Goal: Transaction & Acquisition: Purchase product/service

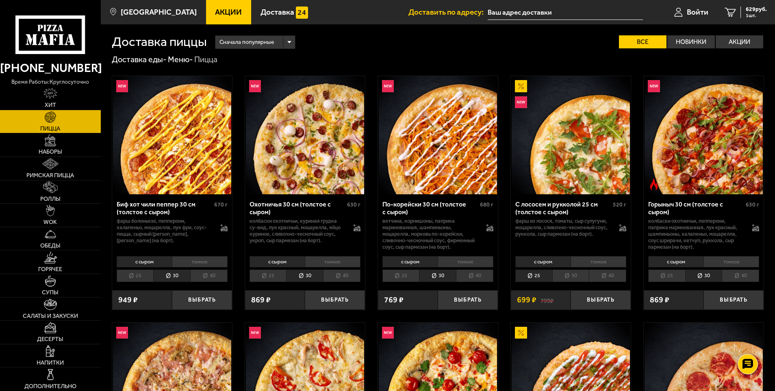
scroll to position [203, 0]
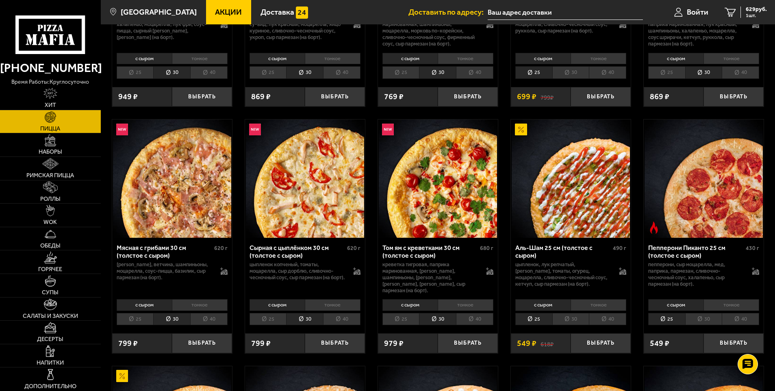
drag, startPoint x: 214, startPoint y: 7, endPoint x: 236, endPoint y: 68, distance: 65.3
click at [214, 7] on link "Акции" at bounding box center [229, 12] width 46 height 24
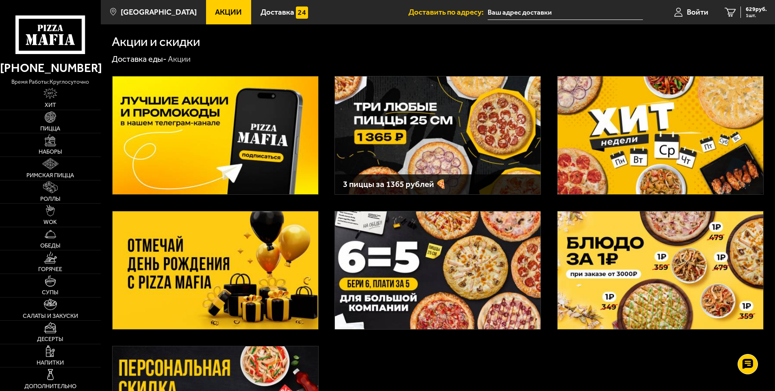
click at [387, 158] on img at bounding box center [438, 135] width 206 height 118
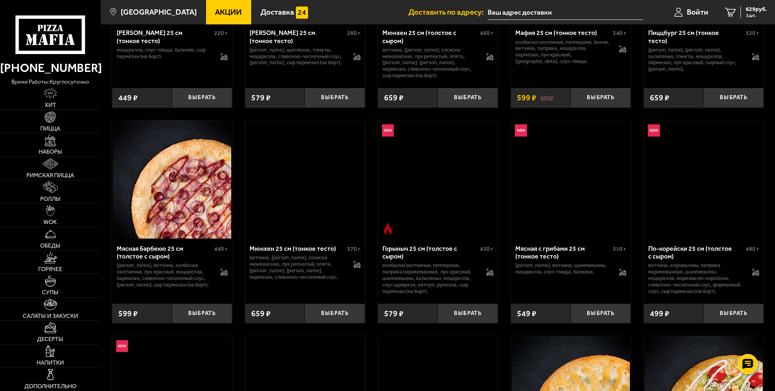
scroll to position [2799, 0]
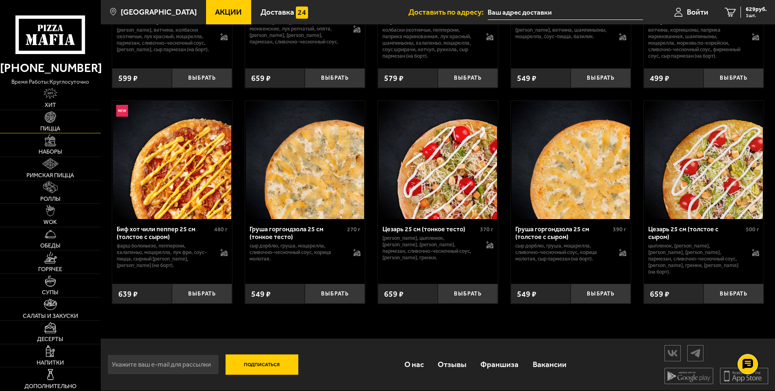
click at [49, 120] on img at bounding box center [50, 116] width 11 height 11
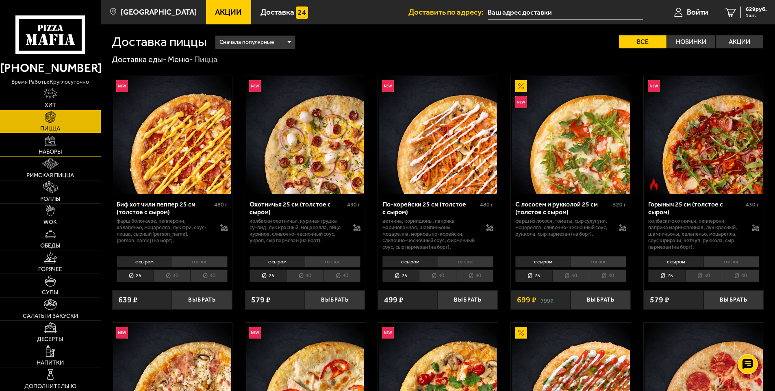
click at [49, 140] on img at bounding box center [50, 140] width 11 height 11
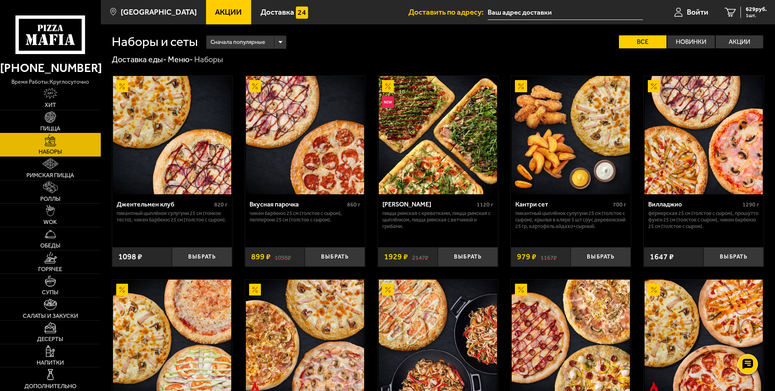
click at [61, 118] on link "Пицца" at bounding box center [50, 121] width 101 height 23
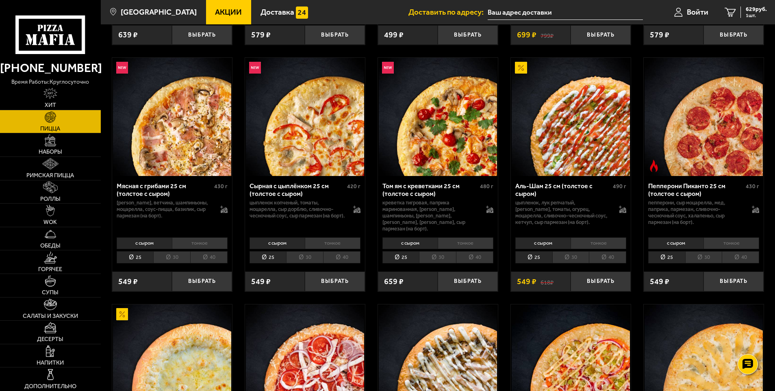
scroll to position [366, 0]
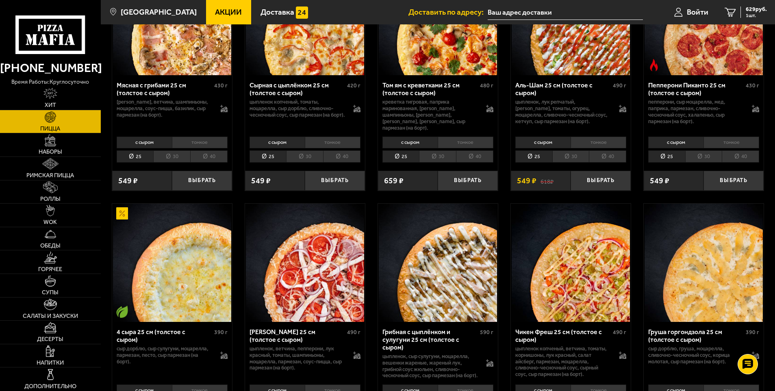
click at [307, 152] on li "30" at bounding box center [304, 156] width 37 height 13
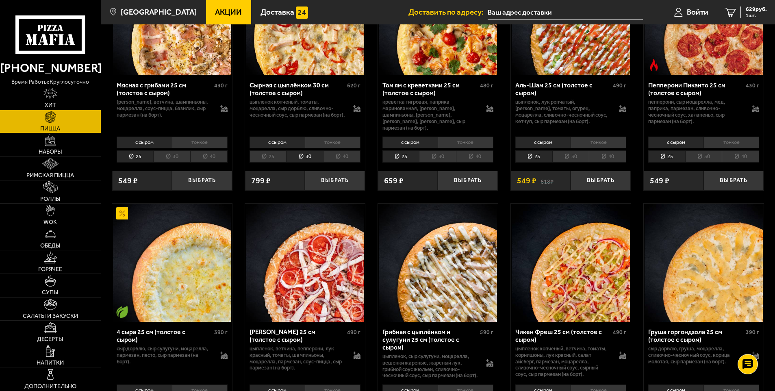
click at [343, 150] on li "40" at bounding box center [341, 156] width 37 height 13
click at [311, 150] on li "30" at bounding box center [304, 156] width 37 height 13
click at [605, 151] on li "40" at bounding box center [607, 156] width 37 height 13
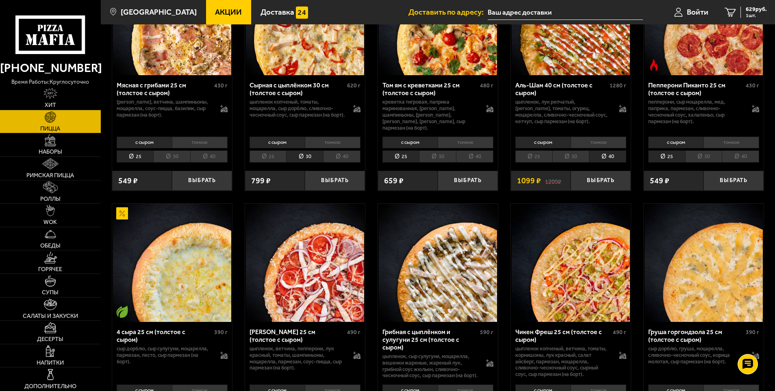
click at [743, 153] on li "40" at bounding box center [740, 156] width 37 height 13
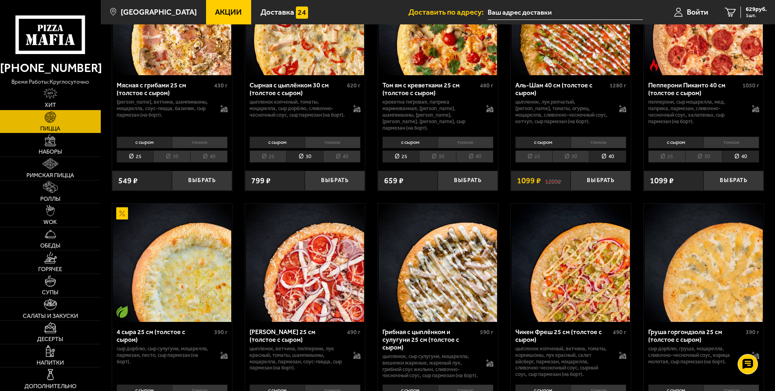
click at [571, 151] on li "30" at bounding box center [571, 156] width 37 height 13
click at [614, 154] on li "40" at bounding box center [607, 156] width 37 height 13
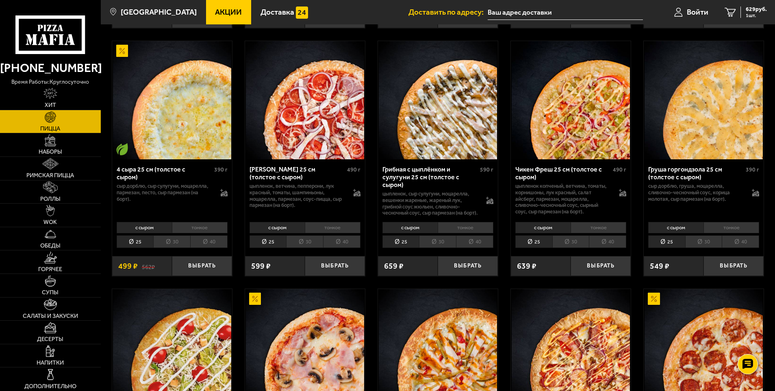
click at [570, 242] on li "30" at bounding box center [571, 241] width 37 height 13
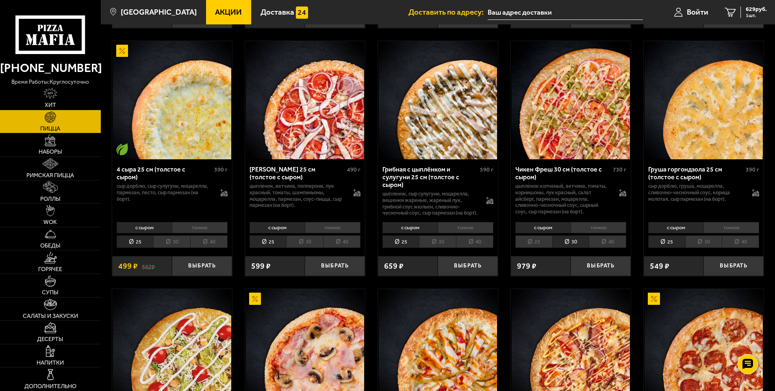
click at [434, 246] on li "30" at bounding box center [437, 241] width 37 height 13
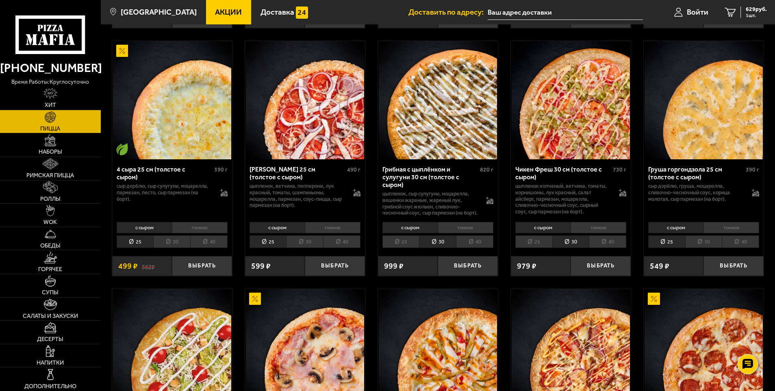
click at [303, 242] on li "30" at bounding box center [304, 241] width 37 height 13
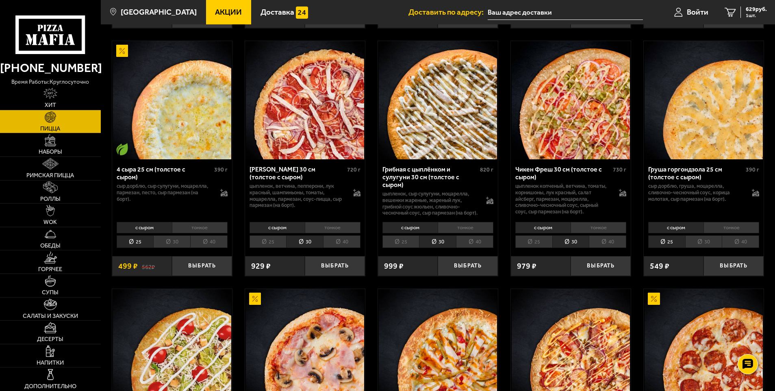
click at [173, 242] on li "30" at bounding box center [171, 241] width 37 height 13
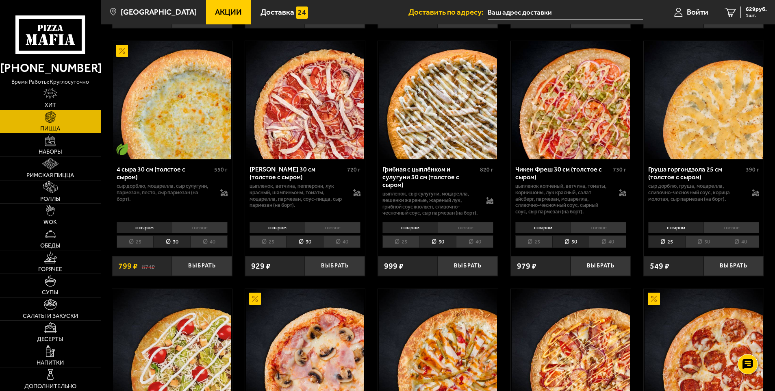
click at [698, 244] on li "30" at bounding box center [703, 241] width 37 height 13
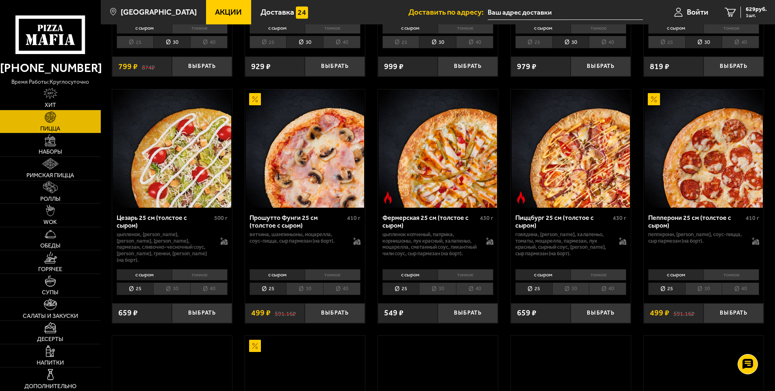
scroll to position [772, 0]
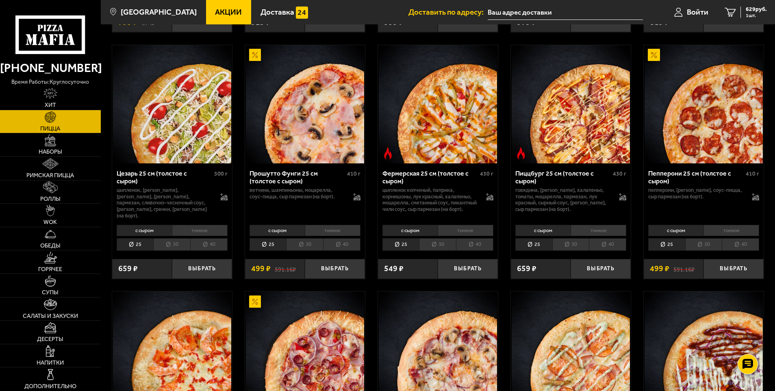
click at [607, 250] on li "40" at bounding box center [607, 244] width 37 height 13
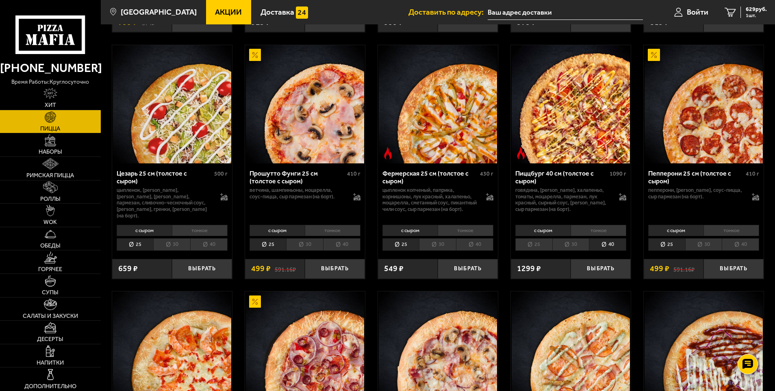
click at [484, 248] on li "40" at bounding box center [474, 244] width 37 height 13
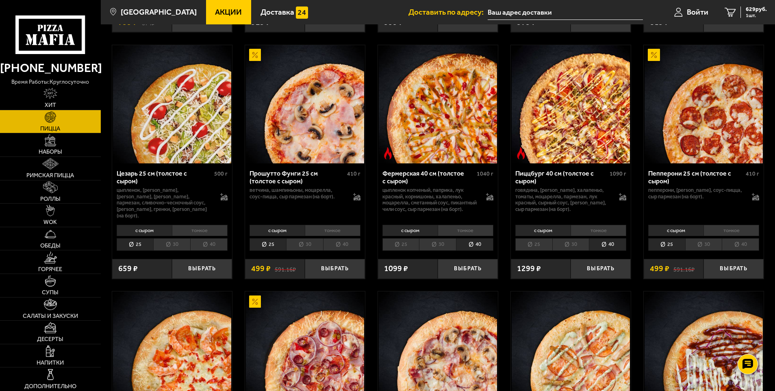
click at [333, 246] on li "40" at bounding box center [341, 244] width 37 height 13
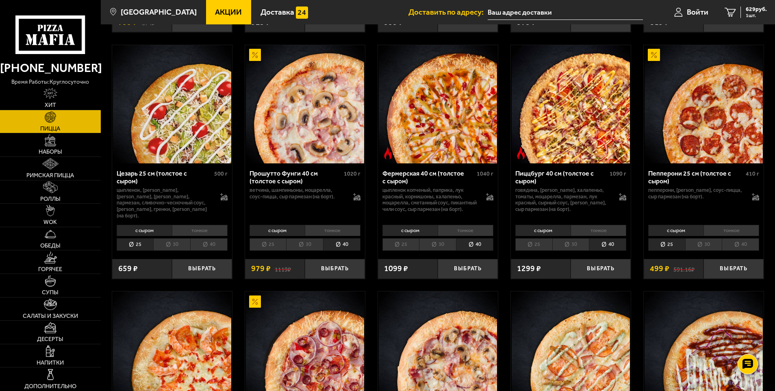
click at [219, 248] on li "40" at bounding box center [208, 244] width 37 height 13
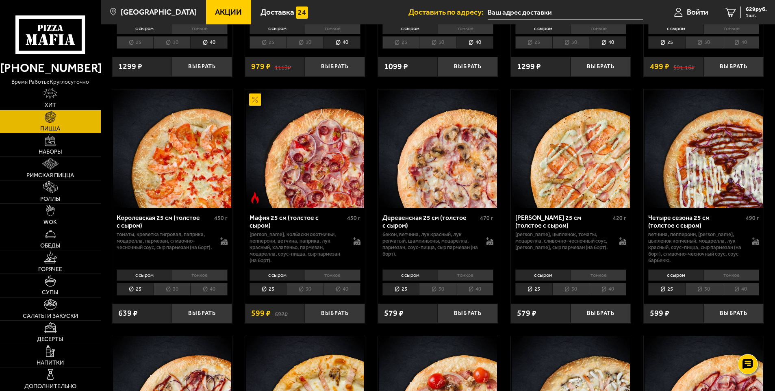
scroll to position [976, 0]
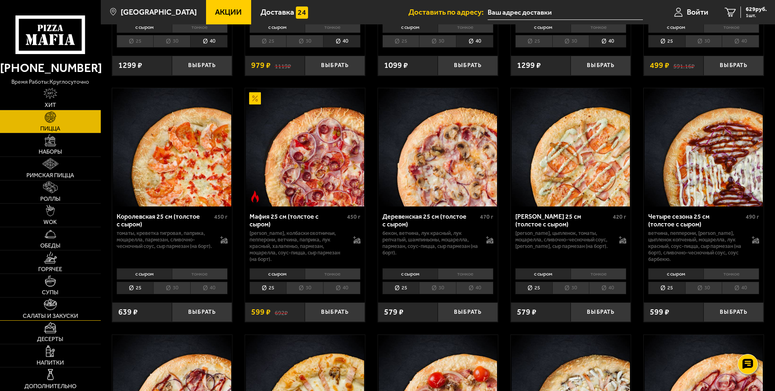
click at [51, 313] on span "Салаты и закуски" at bounding box center [50, 316] width 55 height 6
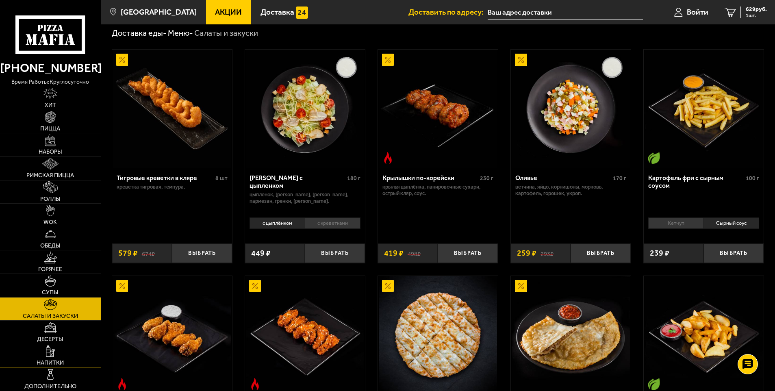
scroll to position [41, 0]
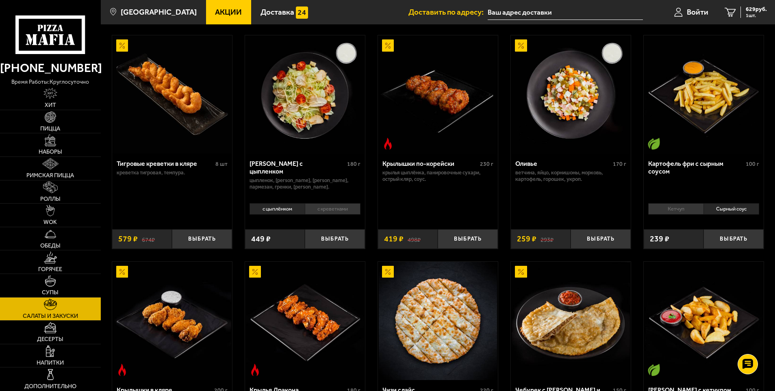
click at [231, 17] on link "Акции" at bounding box center [229, 12] width 46 height 24
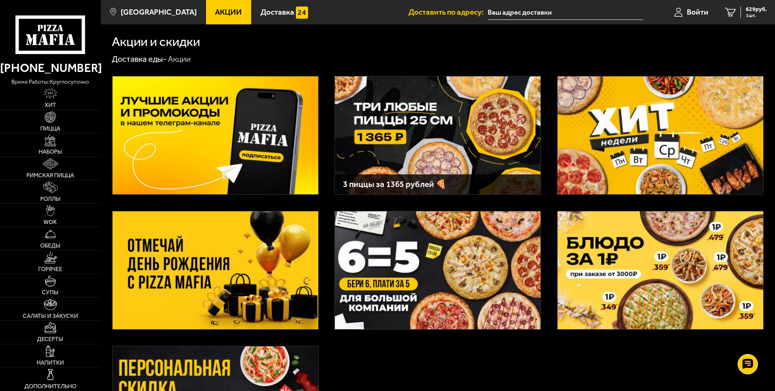
click at [240, 269] on img at bounding box center [216, 270] width 206 height 118
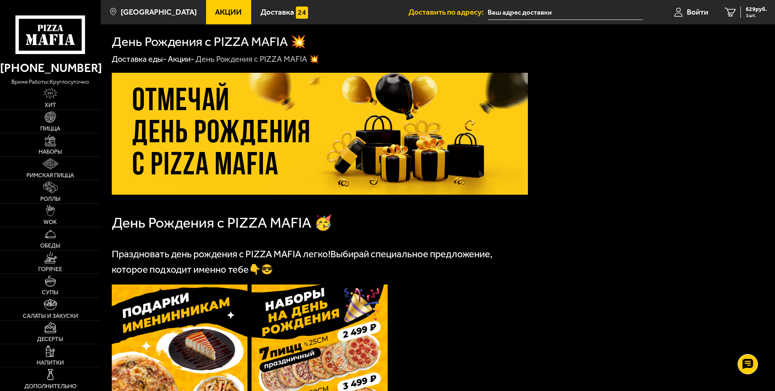
scroll to position [203, 0]
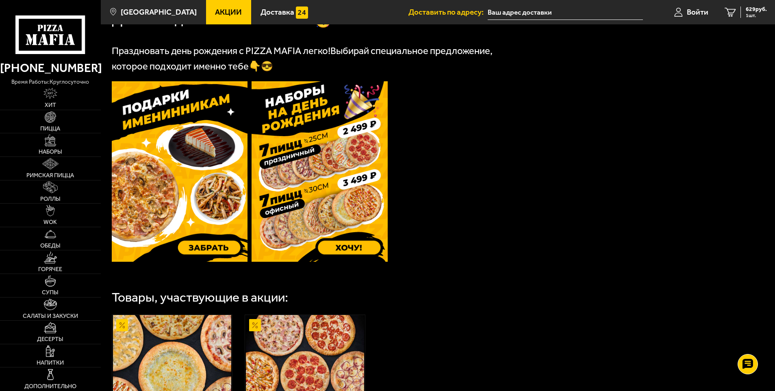
click at [191, 176] on img at bounding box center [180, 171] width 136 height 181
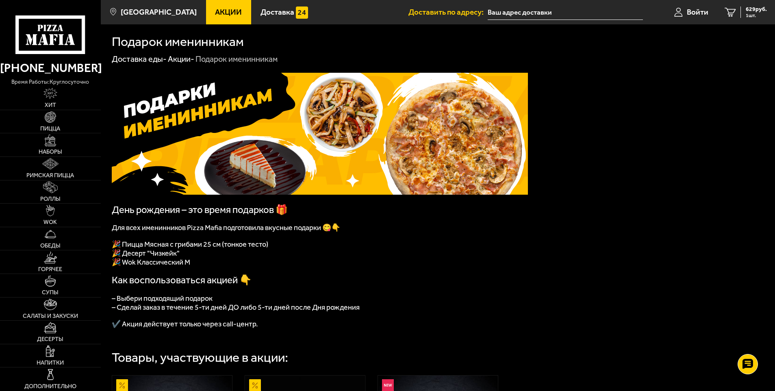
click at [215, 19] on link "Акции" at bounding box center [229, 12] width 46 height 24
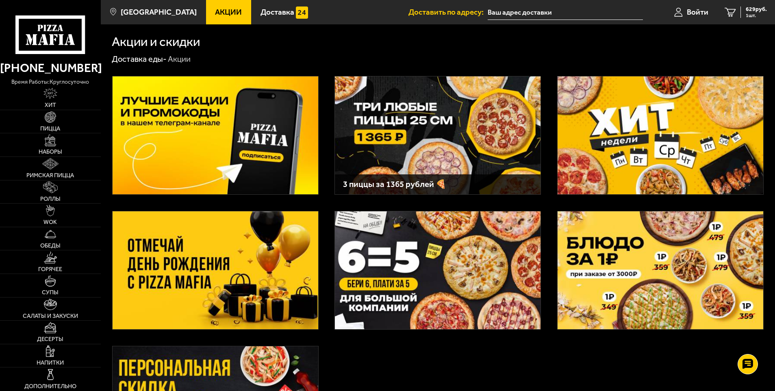
click at [243, 264] on img at bounding box center [216, 270] width 206 height 118
click at [256, 286] on img at bounding box center [216, 270] width 206 height 118
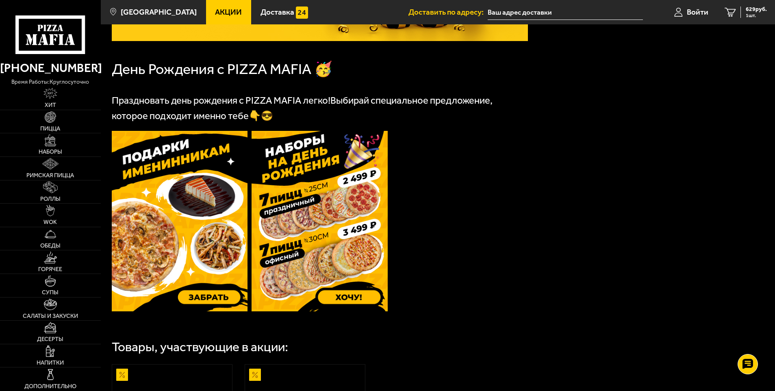
scroll to position [285, 0]
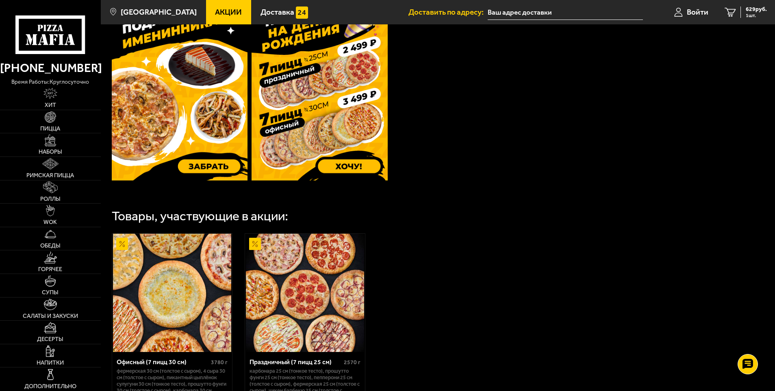
click at [174, 122] on img at bounding box center [180, 90] width 136 height 181
